Goal: Transaction & Acquisition: Download file/media

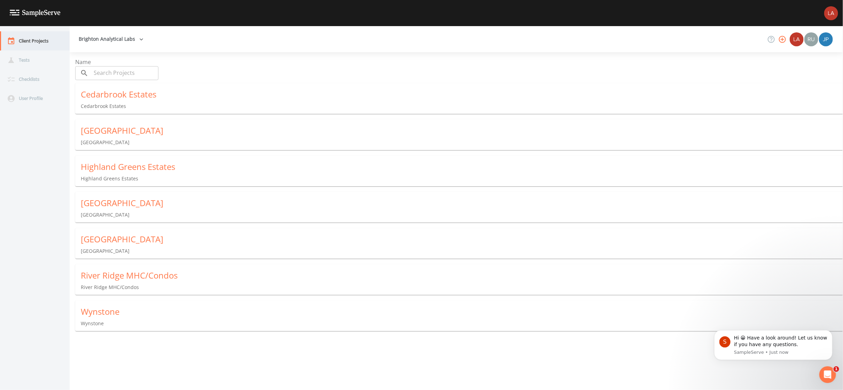
click at [25, 44] on div "Client Projects" at bounding box center [31, 40] width 63 height 19
click at [123, 167] on div "Highland Greens Estates" at bounding box center [462, 166] width 762 height 11
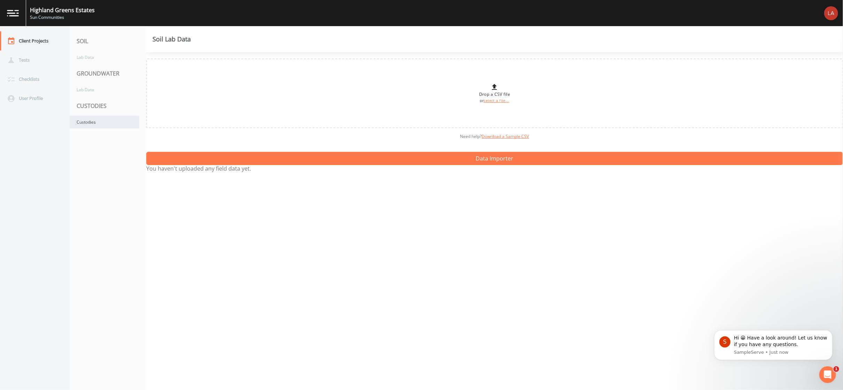
click at [99, 116] on div "Custodies" at bounding box center [105, 122] width 70 height 13
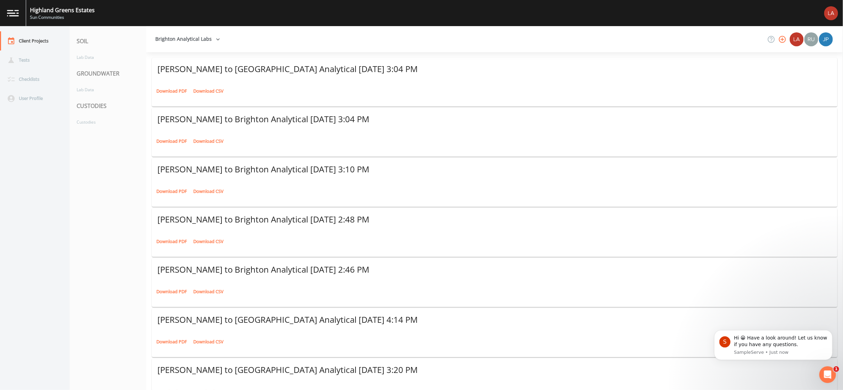
click at [170, 86] on link "Download PDF" at bounding box center [172, 91] width 34 height 11
